Goal: Find specific page/section: Find specific page/section

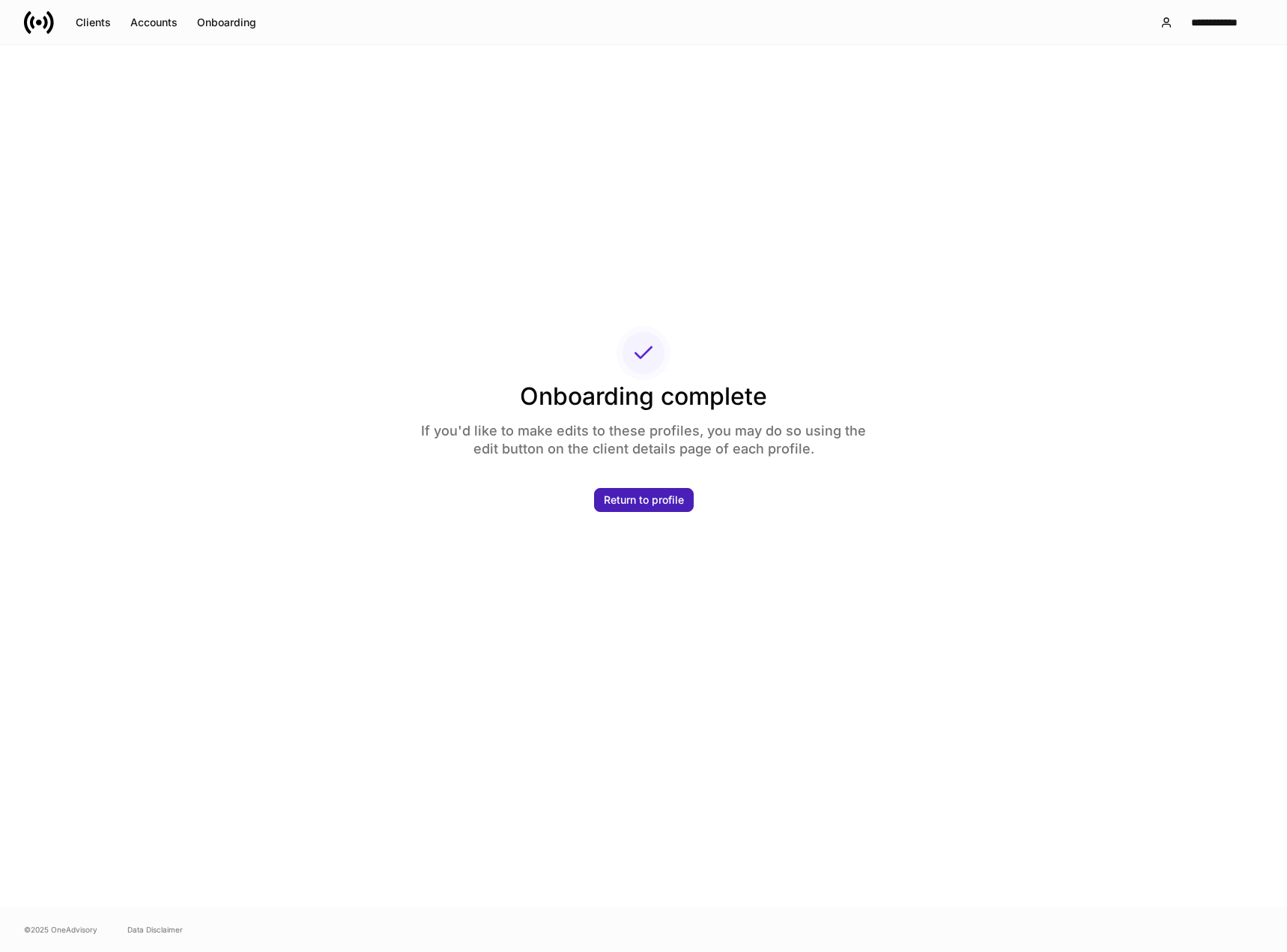
click at [617, 506] on button "Return to profile" at bounding box center [644, 500] width 100 height 24
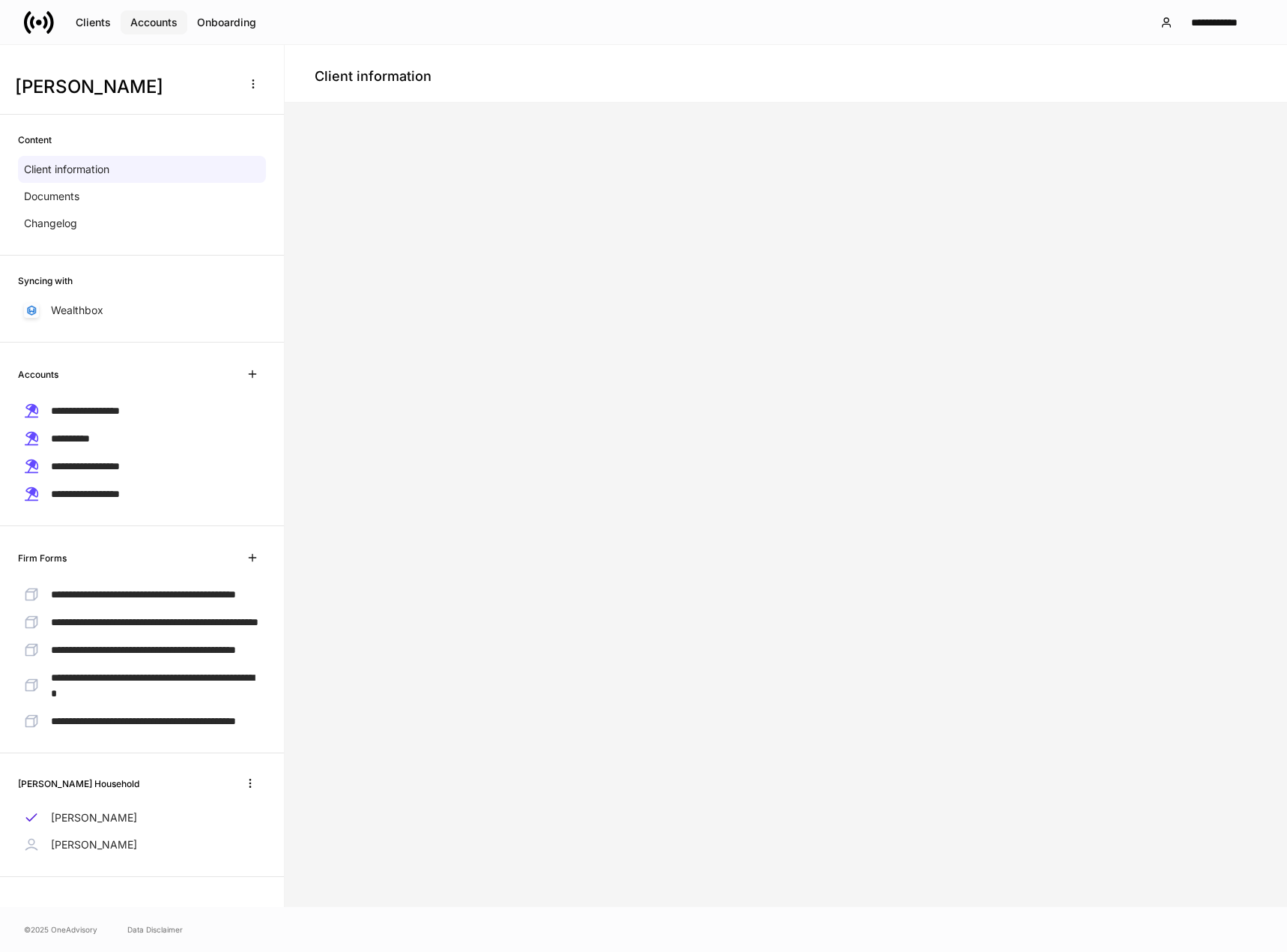
click at [146, 25] on div "Accounts" at bounding box center [154, 22] width 48 height 11
